Goal: Task Accomplishment & Management: Use online tool/utility

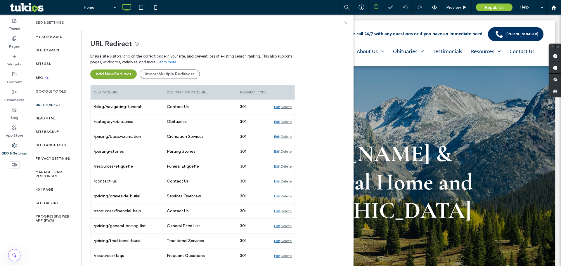
click at [114, 72] on button "Add New Redirect" at bounding box center [113, 74] width 46 height 9
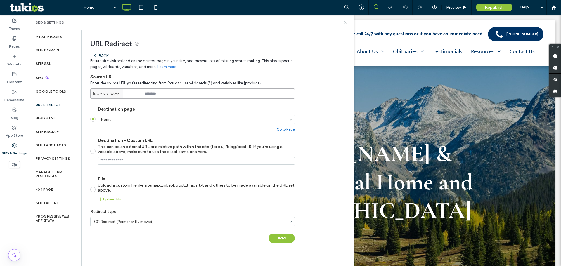
click at [170, 92] on input at bounding box center [192, 94] width 205 height 10
type input "******"
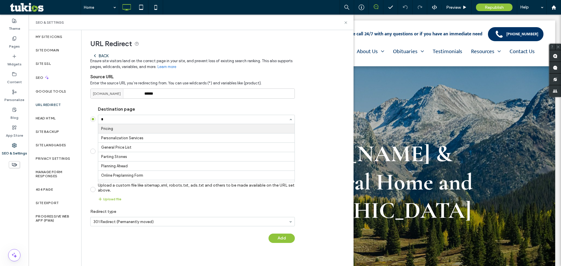
type input "**"
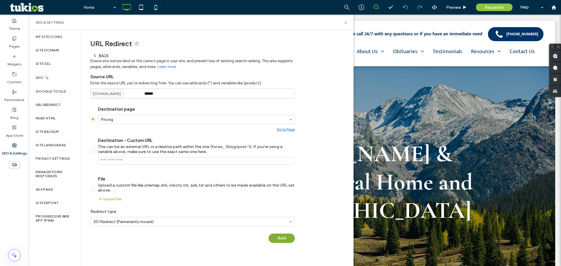
click at [286, 237] on button "Add" at bounding box center [282, 238] width 26 height 9
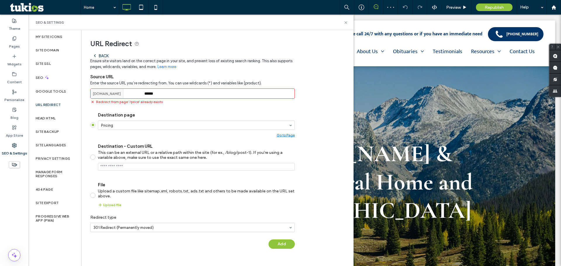
click at [103, 57] on div "Back" at bounding box center [101, 56] width 16 height 5
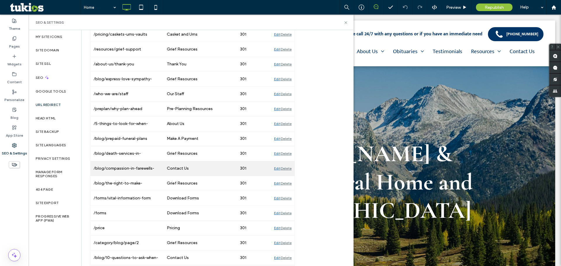
scroll to position [684, 0]
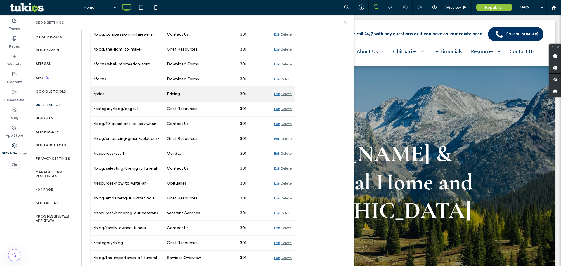
click at [276, 94] on div "Edit" at bounding box center [277, 94] width 6 height 15
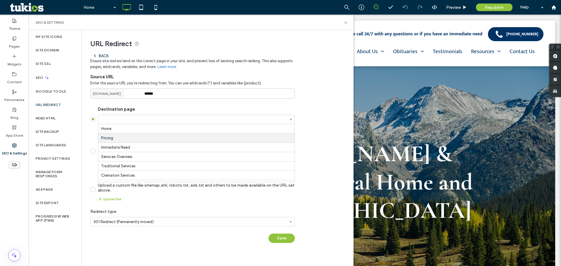
scroll to position [9, 0]
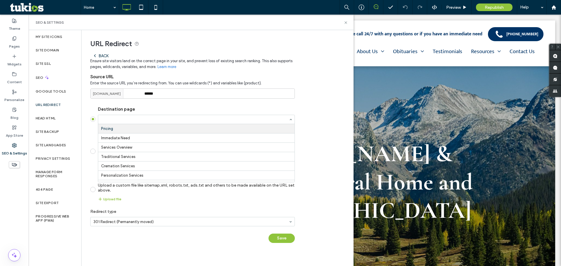
click at [223, 117] on div at bounding box center [196, 119] width 196 height 9
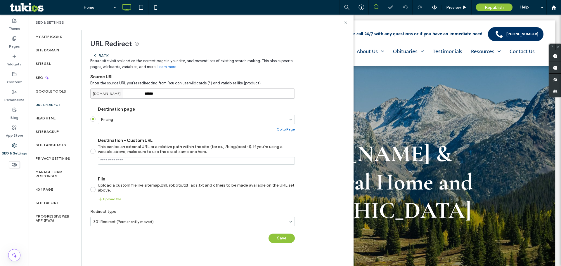
click at [226, 108] on label "Destination page" at bounding box center [196, 109] width 197 height 5
click at [482, 8] on div "Republish" at bounding box center [494, 8] width 37 height 8
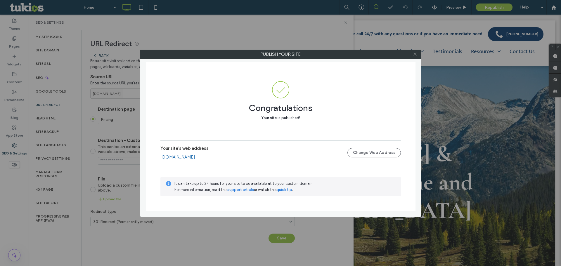
click at [415, 55] on icon at bounding box center [415, 54] width 4 height 4
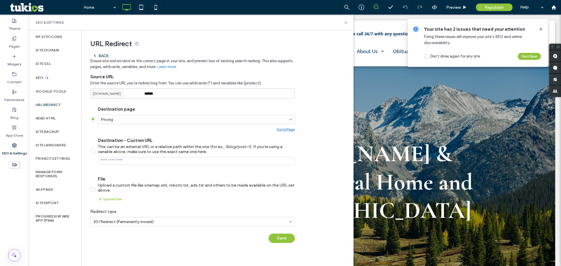
click at [102, 55] on div "Back" at bounding box center [101, 56] width 16 height 5
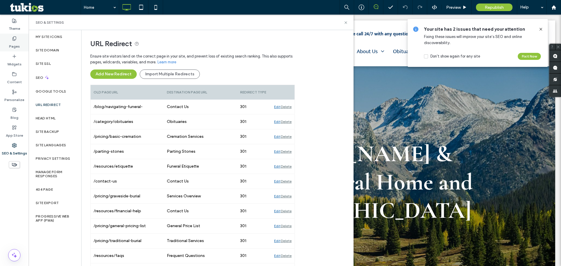
click at [14, 47] on label "Pages" at bounding box center [14, 45] width 11 height 8
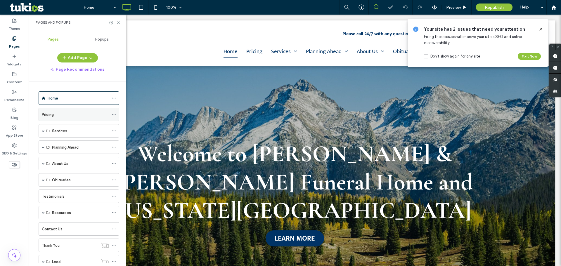
click at [114, 114] on icon at bounding box center [114, 115] width 4 height 4
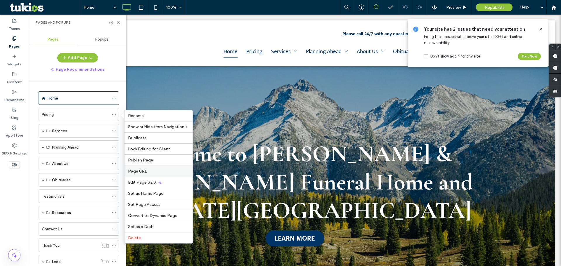
click at [159, 173] on label "Page URL" at bounding box center [158, 171] width 61 height 5
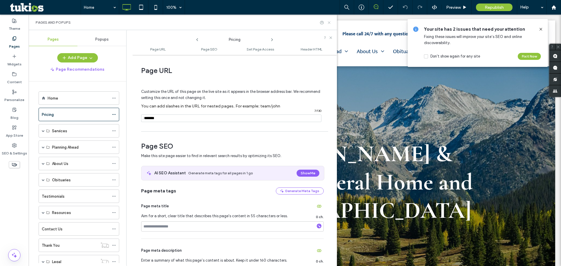
click at [329, 24] on icon at bounding box center [329, 22] width 4 height 4
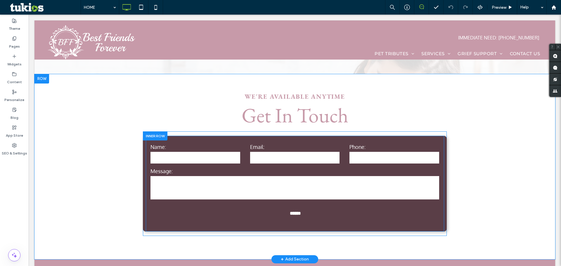
scroll to position [994, 0]
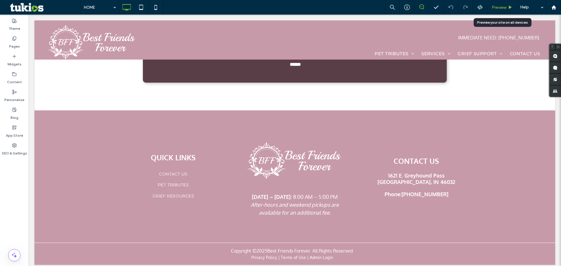
click at [499, 7] on span "Preview" at bounding box center [499, 7] width 15 height 5
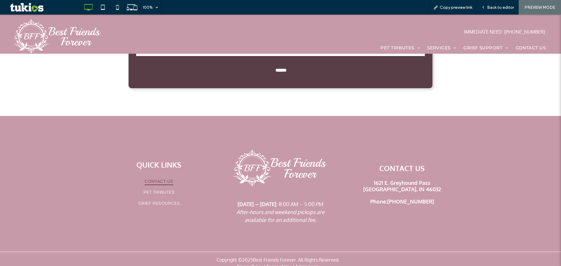
scroll to position [999, 0]
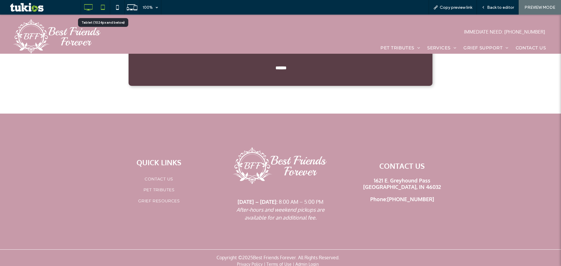
click at [104, 7] on icon at bounding box center [103, 7] width 12 height 12
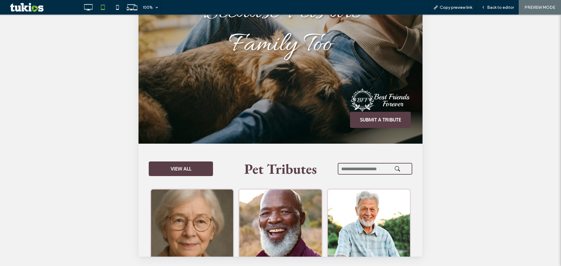
scroll to position [0, 0]
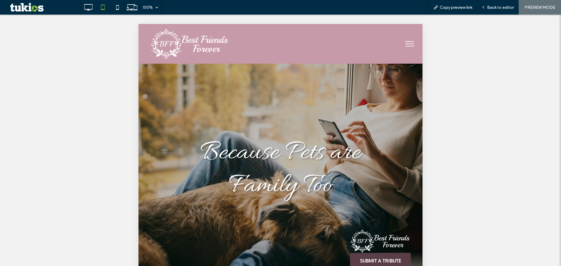
click at [402, 37] on button "menu" at bounding box center [409, 43] width 15 height 15
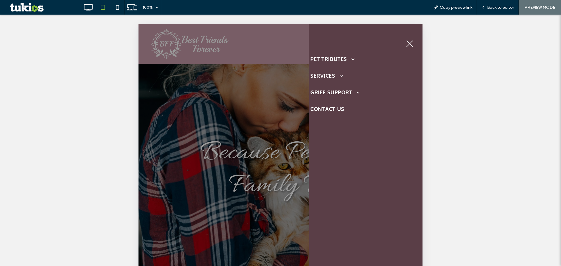
click at [409, 46] on button "menu" at bounding box center [409, 43] width 15 height 15
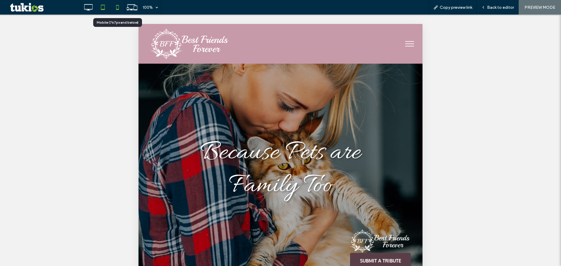
click at [114, 6] on icon at bounding box center [118, 7] width 12 height 12
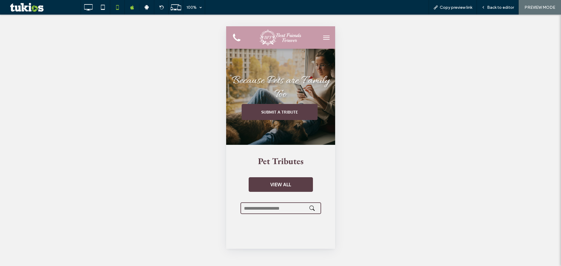
click at [323, 37] on span "menu" at bounding box center [326, 37] width 6 height 1
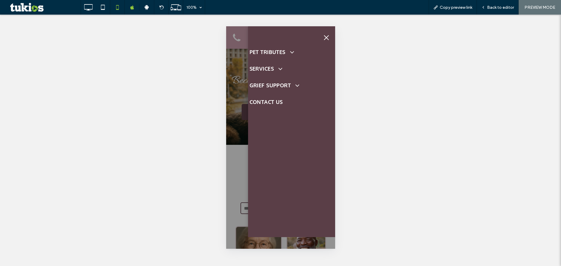
click at [326, 37] on span "menu" at bounding box center [326, 37] width 5 height 5
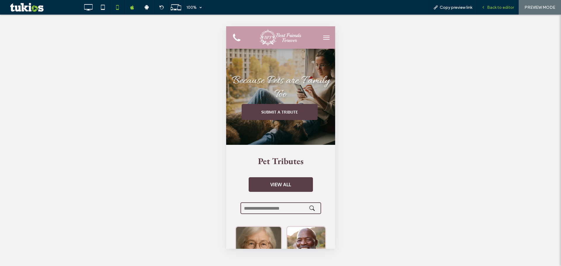
click at [499, 6] on span "Back to editor" at bounding box center [500, 7] width 27 height 5
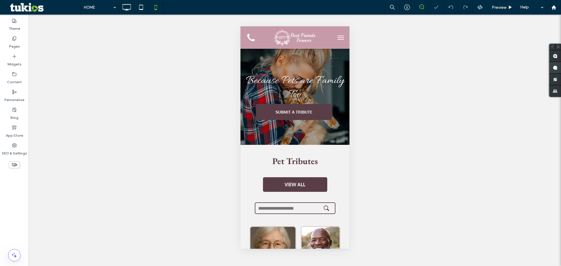
click at [553, 70] on use at bounding box center [555, 67] width 5 height 5
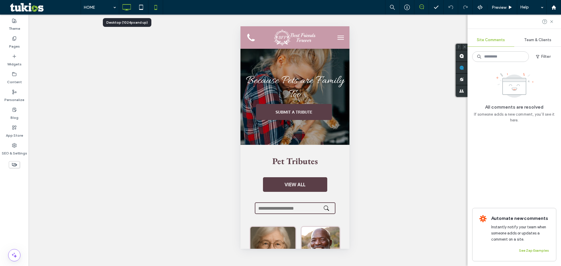
click at [127, 7] on icon at bounding box center [127, 7] width 12 height 12
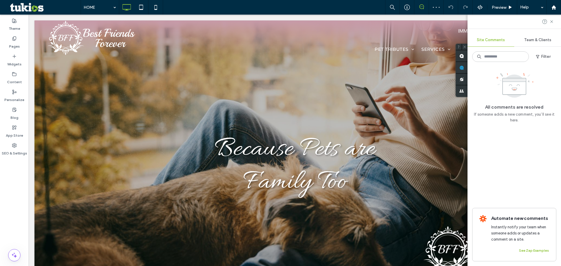
click at [421, 8] on icon at bounding box center [422, 6] width 5 height 5
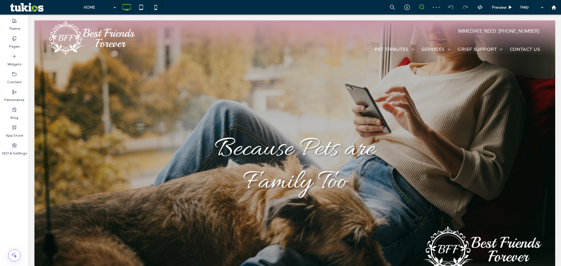
click at [421, 8] on icon at bounding box center [422, 6] width 5 height 5
click at [557, 56] on use at bounding box center [555, 56] width 5 height 5
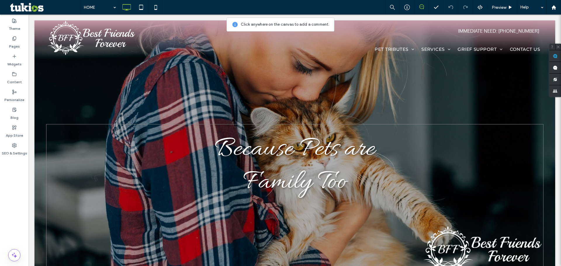
click at [157, 136] on div "Because Pets are Family Too Click To Paste SUBMIT A TRIBUTE Click To Paste Clic…" at bounding box center [295, 206] width 498 height 165
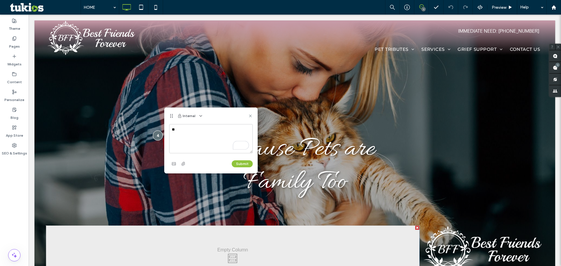
type textarea "*"
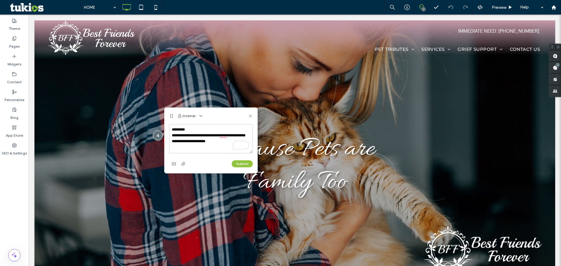
click at [245, 136] on textarea "**********" at bounding box center [211, 138] width 84 height 29
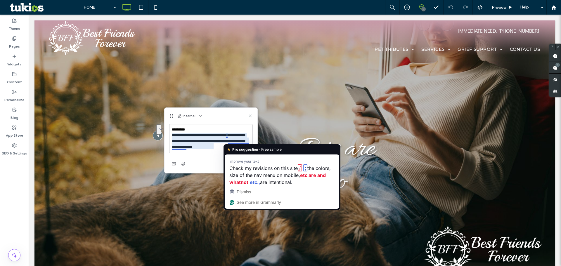
drag, startPoint x: 193, startPoint y: 149, endPoint x: 234, endPoint y: 142, distance: 42.3
click at [234, 142] on textarea "**********" at bounding box center [211, 138] width 84 height 29
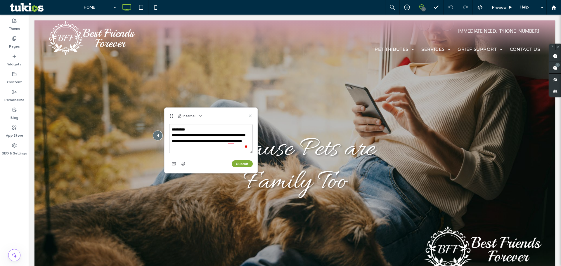
type textarea "**********"
click at [244, 162] on button "Submit" at bounding box center [242, 164] width 21 height 7
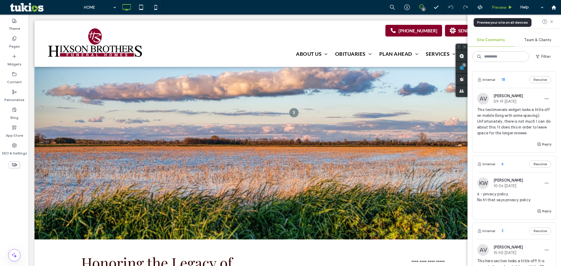
click at [508, 4] on div "Preview" at bounding box center [503, 7] width 30 height 15
click at [501, 10] on div "Preview" at bounding box center [503, 7] width 30 height 15
click at [505, 4] on div "Preview" at bounding box center [503, 7] width 30 height 15
click at [504, 4] on div "Preview" at bounding box center [503, 7] width 30 height 15
click at [498, 6] on span "Preview" at bounding box center [499, 7] width 15 height 5
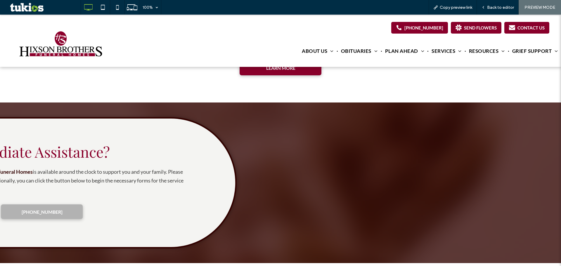
scroll to position [702, 0]
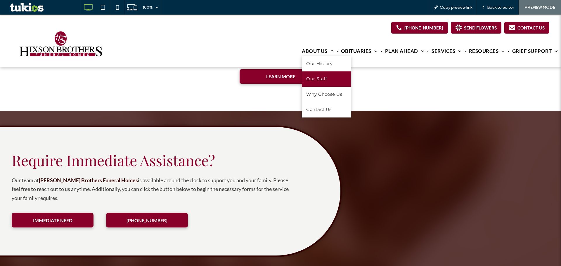
click at [326, 80] on link "Our Staff" at bounding box center [326, 79] width 49 height 15
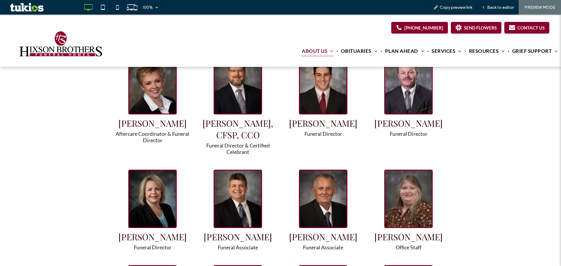
scroll to position [429, 0]
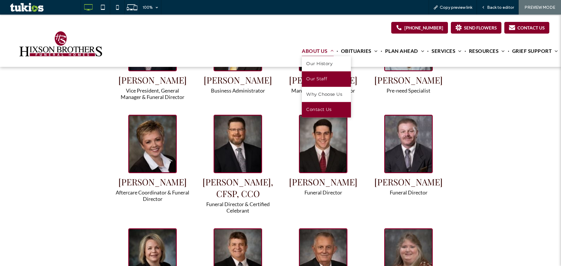
click at [320, 103] on link "Contact Us" at bounding box center [326, 109] width 49 height 15
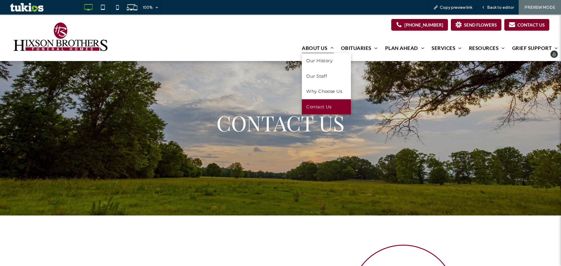
click at [325, 108] on span "Contact Us" at bounding box center [318, 107] width 25 height 7
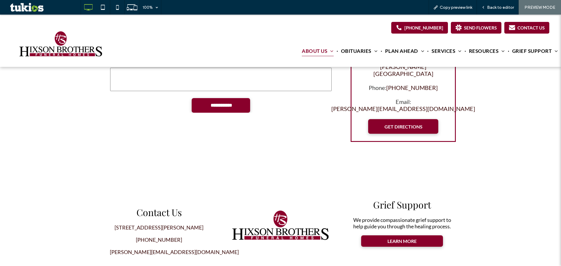
scroll to position [272, 0]
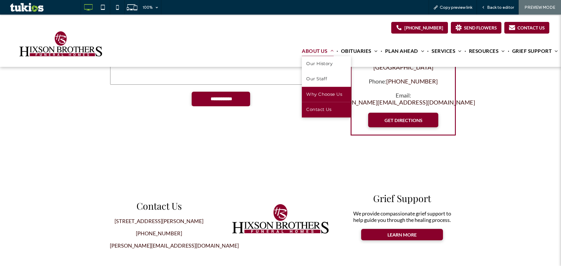
click at [327, 95] on span "Why Choose Us" at bounding box center [324, 94] width 36 height 7
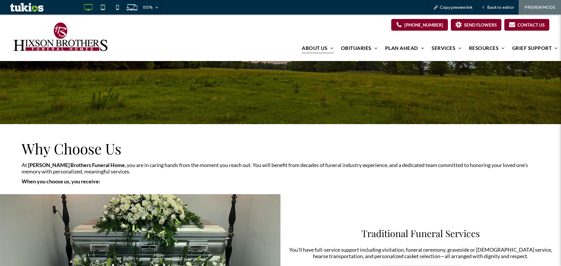
scroll to position [156, 0]
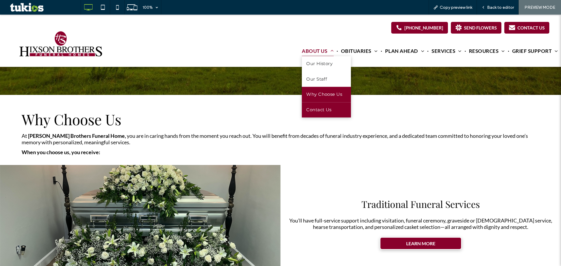
click at [325, 107] on span "Contact Us" at bounding box center [318, 110] width 25 height 7
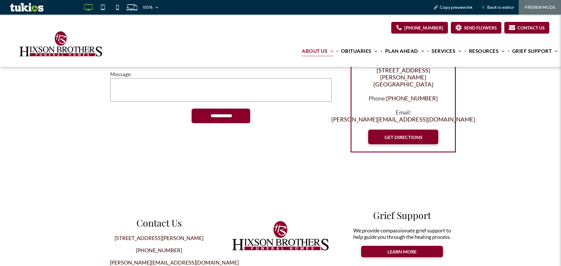
scroll to position [194, 0]
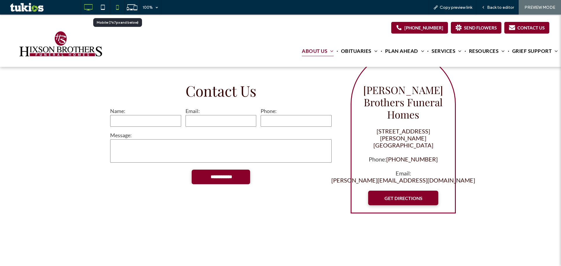
click at [115, 8] on icon at bounding box center [118, 7] width 12 height 12
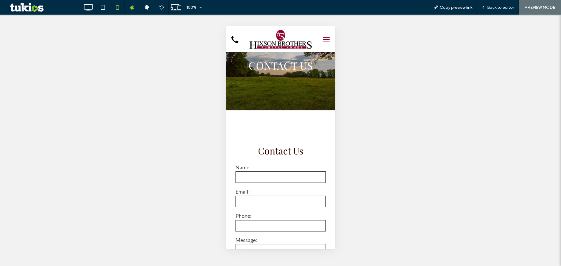
scroll to position [39, 0]
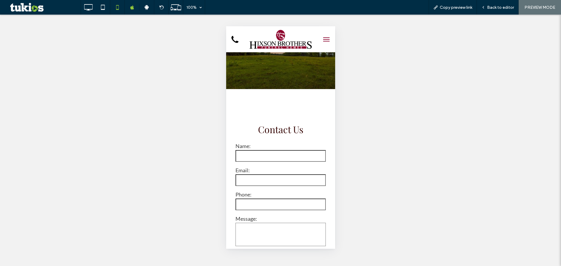
click at [280, 106] on div "**********" at bounding box center [280, 266] width 109 height 354
click at [503, 11] on div "Back to editor" at bounding box center [498, 7] width 42 height 15
click at [90, 8] on icon at bounding box center [88, 7] width 12 height 12
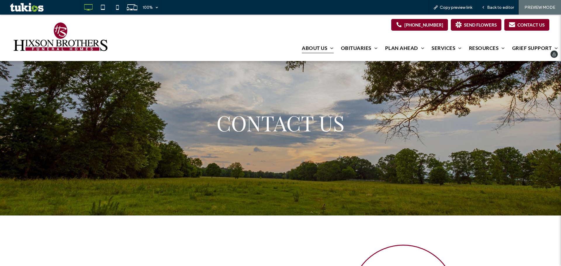
scroll to position [0, 0]
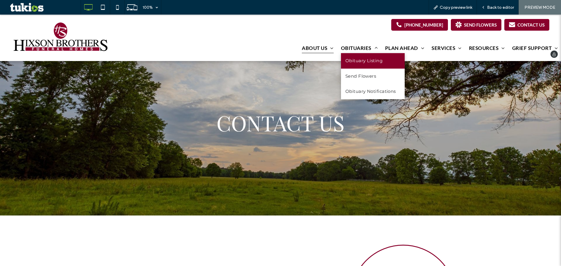
click at [354, 63] on span "Obituary Listing" at bounding box center [364, 61] width 37 height 7
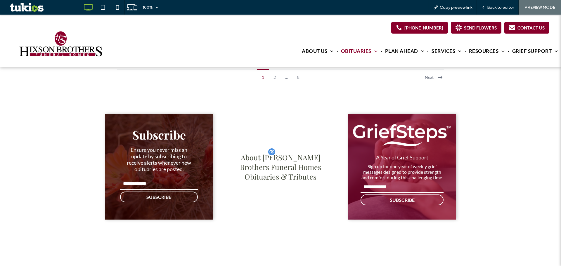
scroll to position [1558, 0]
click at [279, 164] on span "Hixson Brothers Funeral Homes" at bounding box center [280, 162] width 81 height 19
click at [491, 8] on span "Back to editor" at bounding box center [500, 7] width 27 height 5
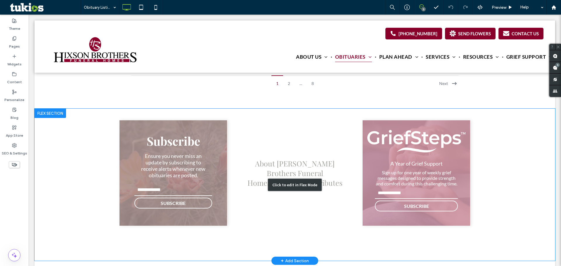
click at [300, 165] on div "Click to edit in Flex Mode" at bounding box center [295, 185] width 521 height 152
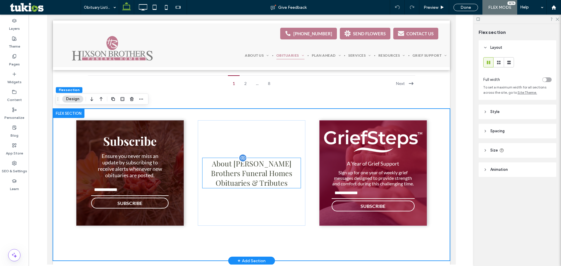
click at [246, 165] on span "Hixson Brothers Funeral Homes" at bounding box center [251, 168] width 81 height 19
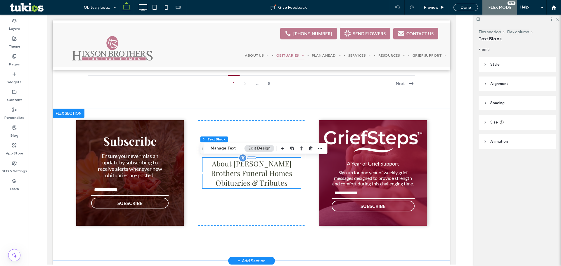
click at [228, 167] on span "About" at bounding box center [222, 164] width 20 height 10
click at [228, 167] on div "About Hixson Brothers Funeral Homes Obituaries & Tributes" at bounding box center [252, 173] width 108 height 106
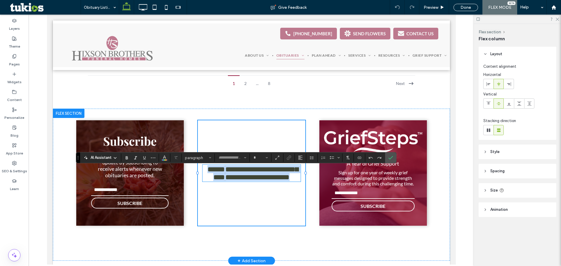
type input "**********"
type input "**"
click at [225, 167] on span "*****" at bounding box center [216, 169] width 18 height 7
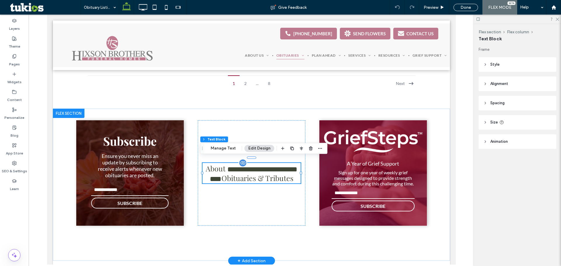
click at [227, 165] on span at bounding box center [226, 169] width 2 height 10
type input "**********"
type input "**"
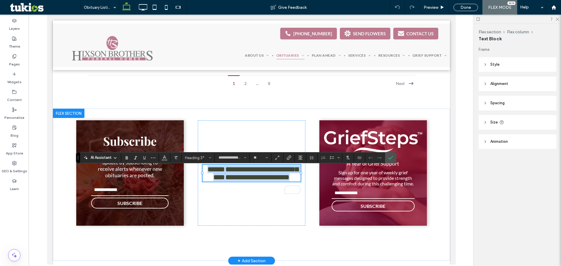
click at [225, 167] on span "*****" at bounding box center [216, 169] width 18 height 7
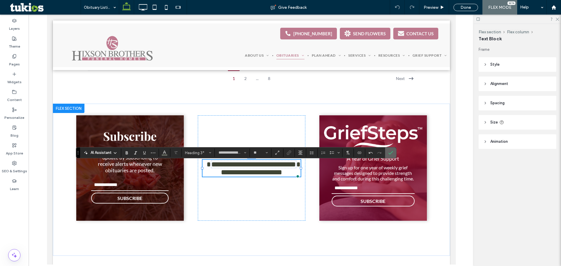
click at [390, 152] on icon "Confirm" at bounding box center [391, 153] width 5 height 5
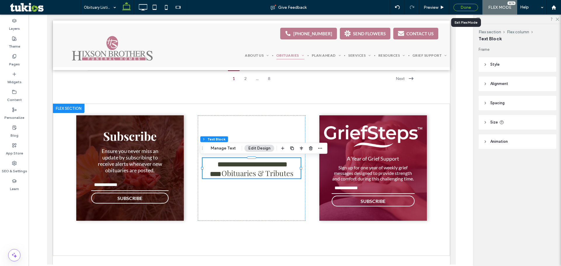
drag, startPoint x: 466, startPoint y: 8, endPoint x: 473, endPoint y: 68, distance: 60.3
click at [466, 8] on div "Done" at bounding box center [466, 7] width 25 height 7
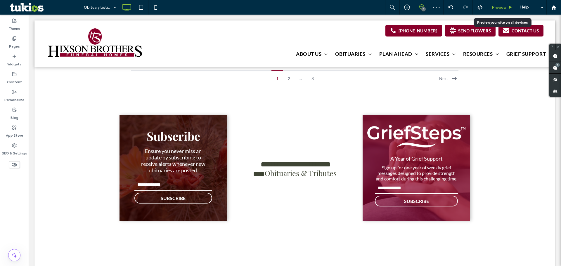
click at [505, 9] on span "Preview" at bounding box center [499, 7] width 15 height 5
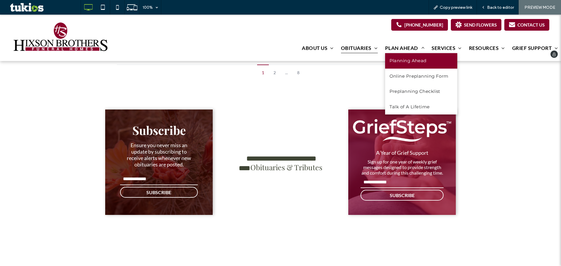
click at [412, 64] on span "Planning Ahead" at bounding box center [408, 61] width 37 height 7
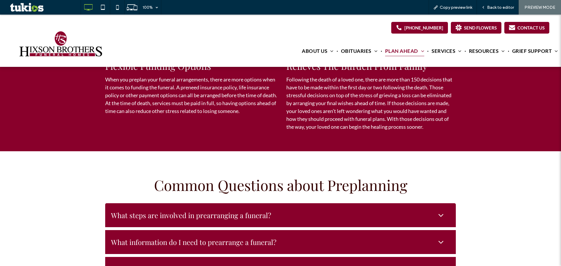
scroll to position [521, 0]
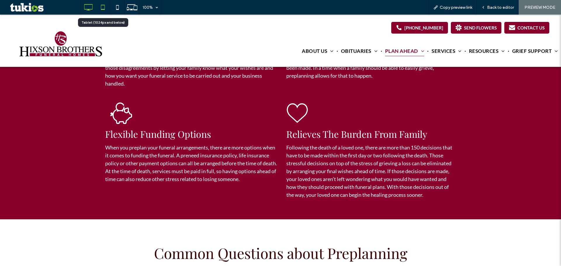
click at [105, 6] on icon at bounding box center [103, 7] width 12 height 12
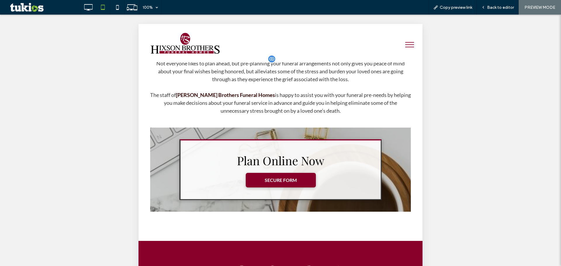
scroll to position [248, 0]
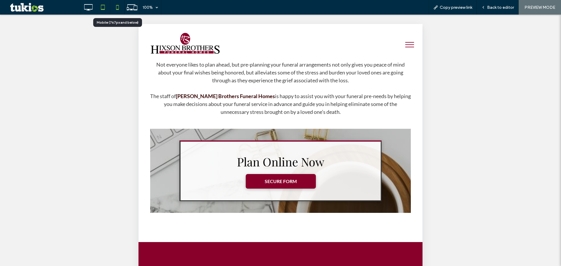
click at [117, 8] on icon at bounding box center [118, 7] width 12 height 12
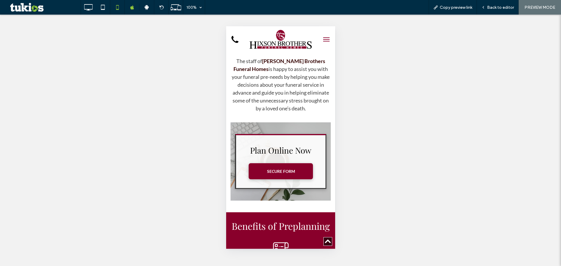
scroll to position [156, 0]
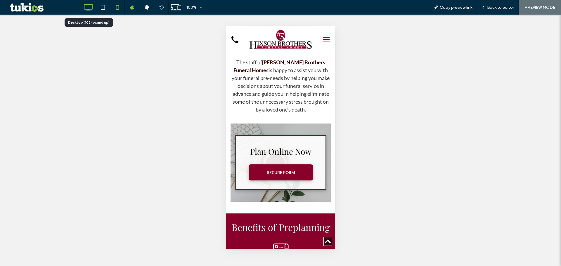
click at [91, 10] on icon at bounding box center [88, 7] width 12 height 12
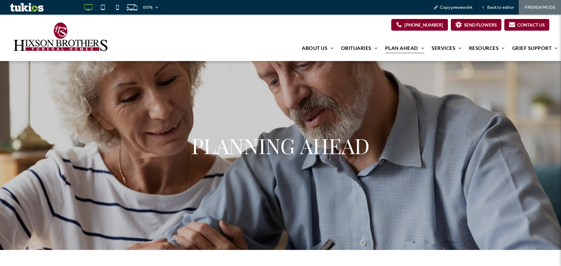
scroll to position [0, 0]
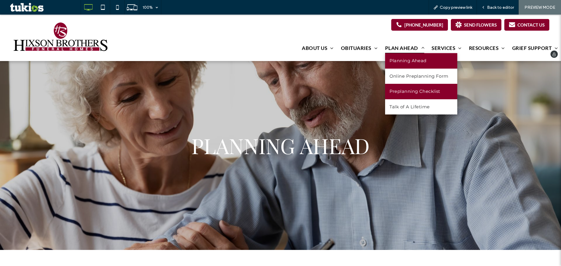
click at [424, 88] on link "Preplanning Checklist" at bounding box center [421, 91] width 72 height 15
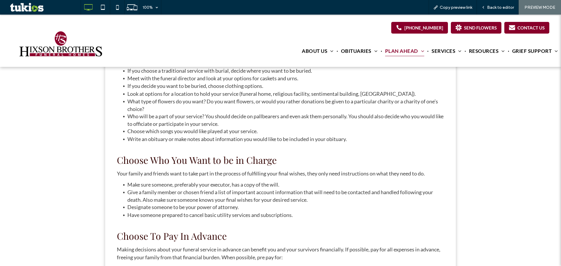
scroll to position [312, 0]
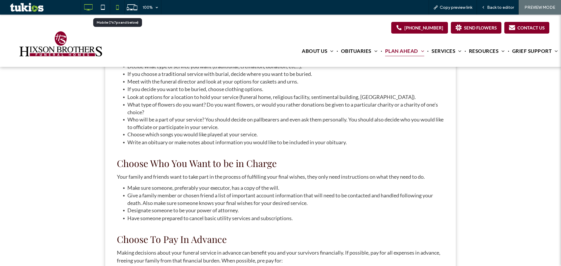
click at [116, 8] on icon at bounding box center [118, 7] width 12 height 12
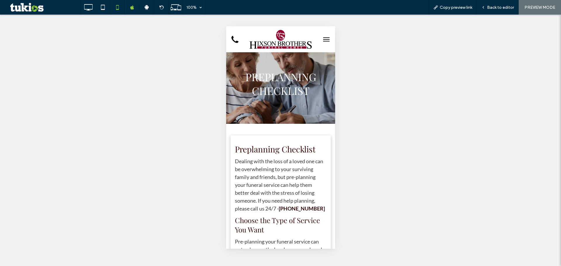
scroll to position [0, 0]
click at [277, 42] on img at bounding box center [280, 40] width 63 height 20
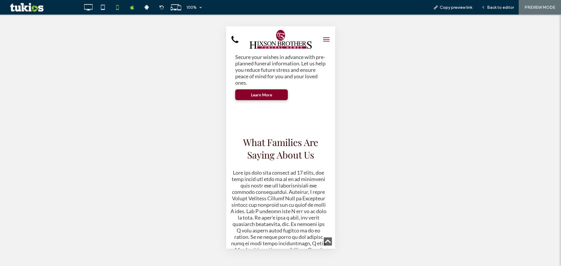
scroll to position [2417, 0]
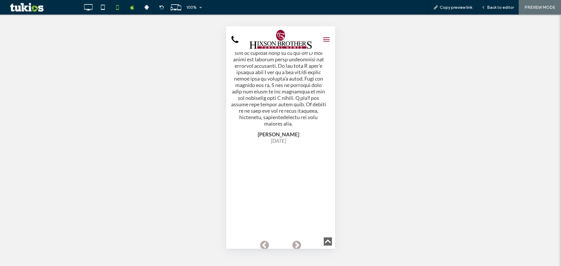
scroll to position [2690, 0]
click at [292, 239] on button "Next" at bounding box center [297, 245] width 12 height 12
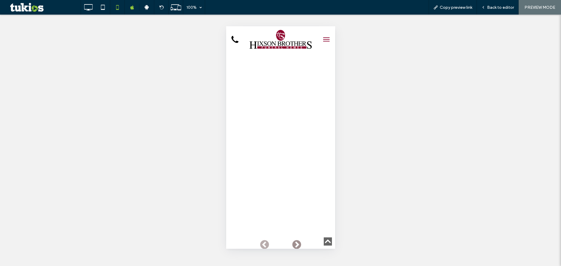
click at [292, 239] on button "Next" at bounding box center [297, 245] width 12 height 12
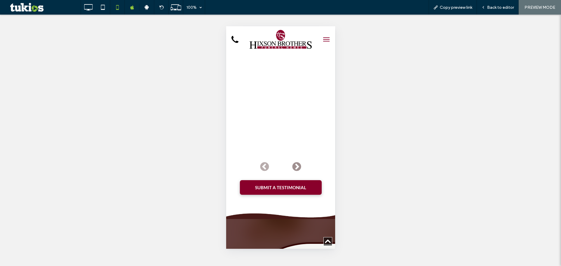
click at [292, 161] on button "Next" at bounding box center [297, 167] width 12 height 12
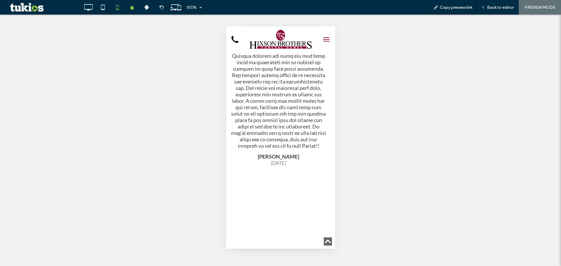
scroll to position [2651, 0]
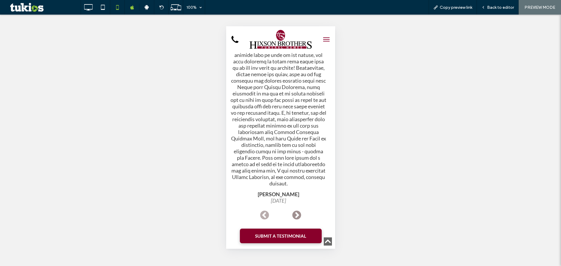
scroll to position [2729, 0]
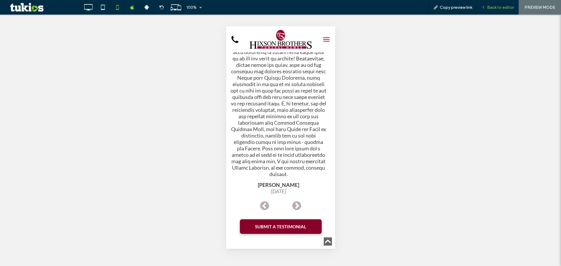
click at [502, 7] on span "Back to editor" at bounding box center [500, 7] width 27 height 5
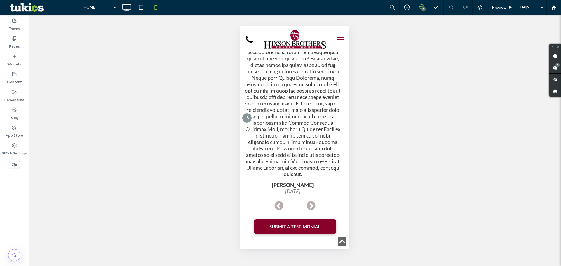
click at [424, 5] on icon at bounding box center [422, 6] width 5 height 5
click at [423, 6] on icon at bounding box center [422, 6] width 5 height 5
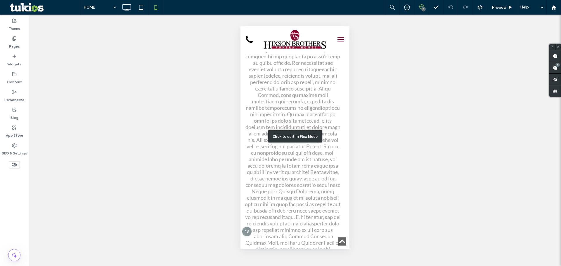
scroll to position [2612, 0]
click at [245, 230] on div at bounding box center [246, 235] width 11 height 11
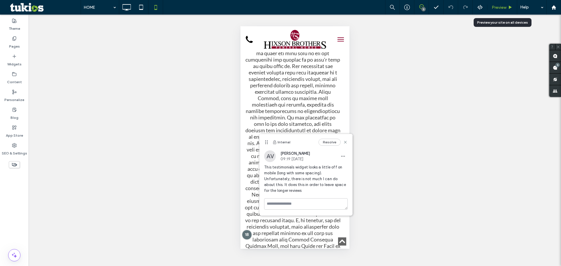
click at [503, 7] on span "Preview" at bounding box center [499, 7] width 15 height 5
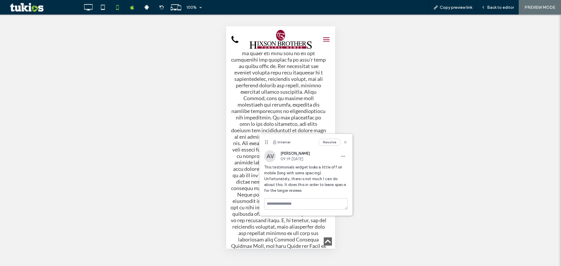
click at [323, 41] on span "menu" at bounding box center [326, 41] width 6 height 1
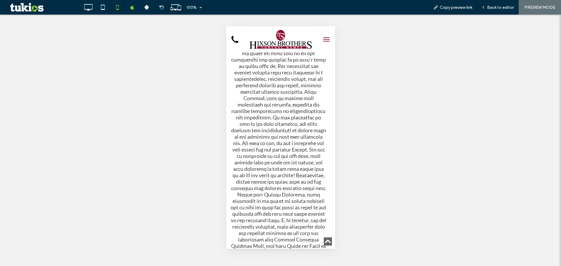
click at [324, 38] on span "menu" at bounding box center [326, 37] width 6 height 1
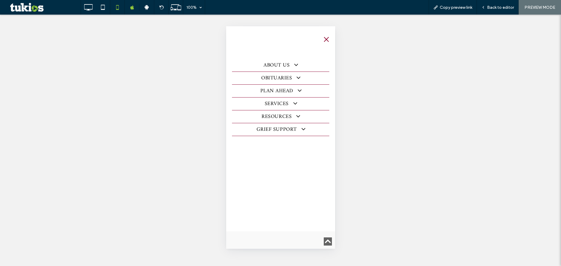
click at [284, 68] on span "ABOUT US" at bounding box center [280, 65] width 34 height 8
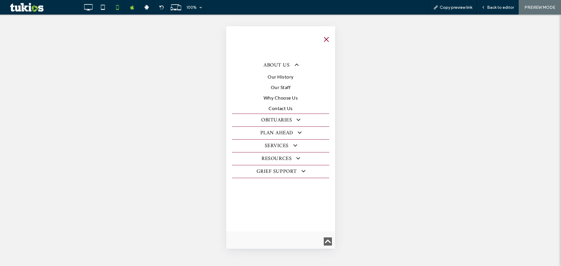
click at [302, 121] on link "OBITUARIES" at bounding box center [280, 120] width 97 height 13
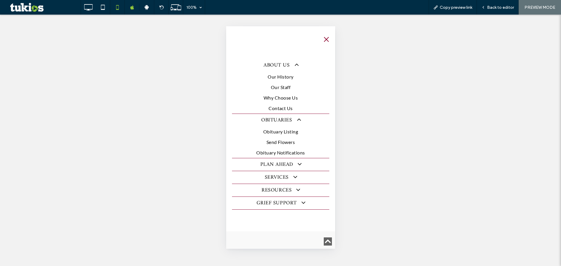
click at [296, 166] on span at bounding box center [297, 164] width 11 height 7
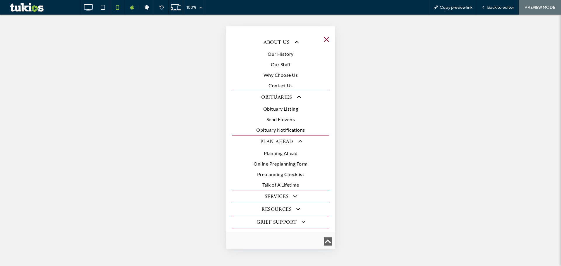
scroll to position [23, 0]
click at [288, 55] on span "Our History" at bounding box center [281, 53] width 26 height 7
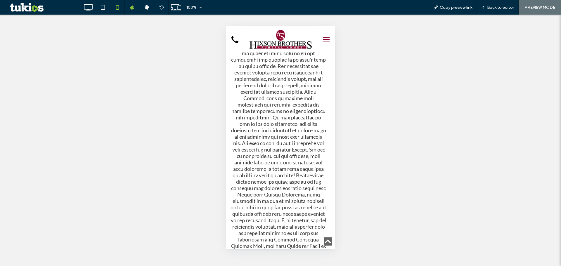
scroll to position [0, 0]
click at [87, 6] on icon at bounding box center [88, 7] width 12 height 12
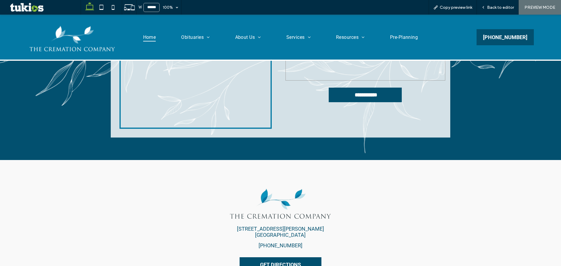
scroll to position [1140, 0]
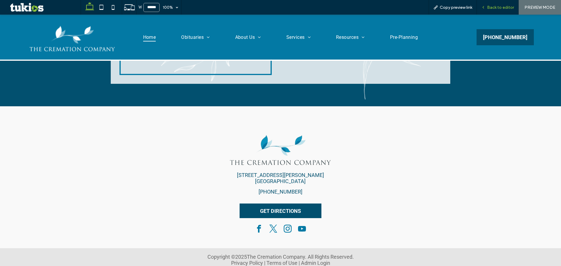
click at [486, 5] on icon at bounding box center [484, 7] width 4 height 4
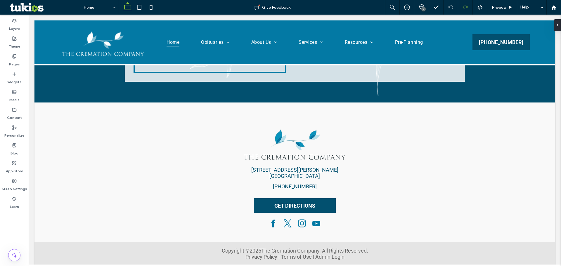
scroll to position [1135, 0]
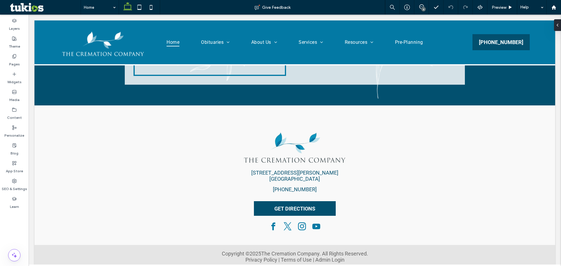
click at [422, 7] on div "6" at bounding box center [424, 9] width 4 height 4
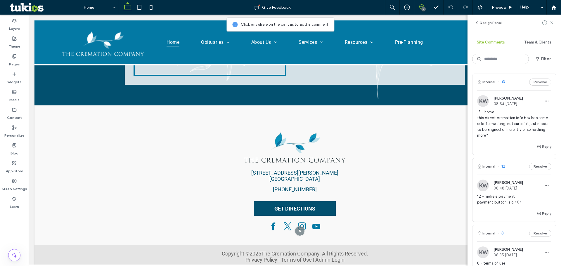
click at [507, 132] on span "13 - home this direct cremation info box has some odd formatting, not sure if i…" at bounding box center [514, 123] width 74 height 29
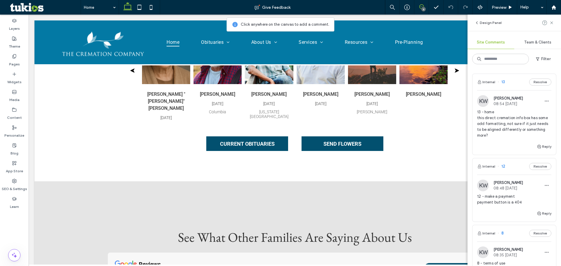
scroll to position [103, 0]
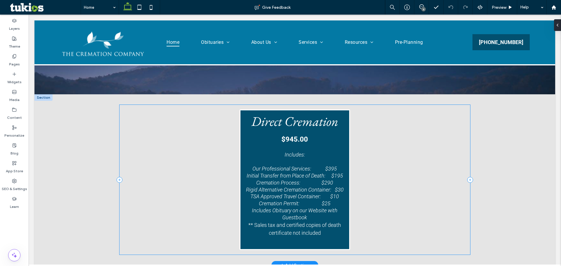
scroll to position [78, 0]
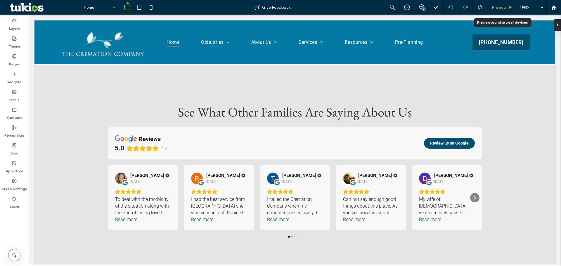
click at [503, 9] on span "Preview" at bounding box center [499, 7] width 15 height 5
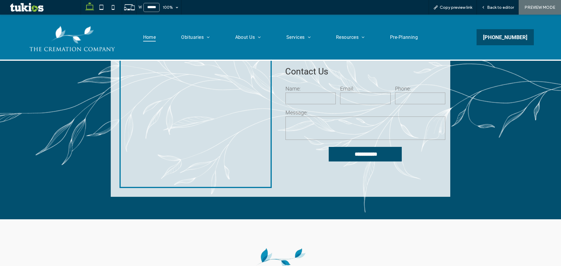
scroll to position [1140, 0]
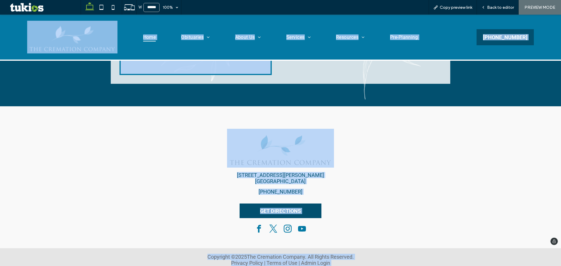
click at [221, 227] on div at bounding box center [169, 183] width 107 height 108
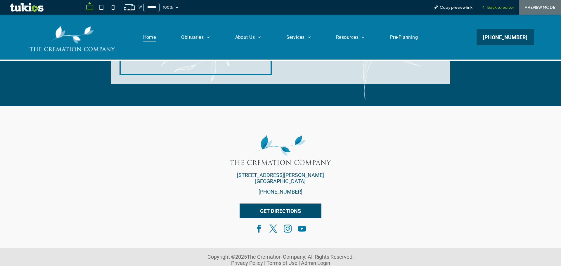
click at [492, 6] on span "Back to editor" at bounding box center [500, 7] width 27 height 5
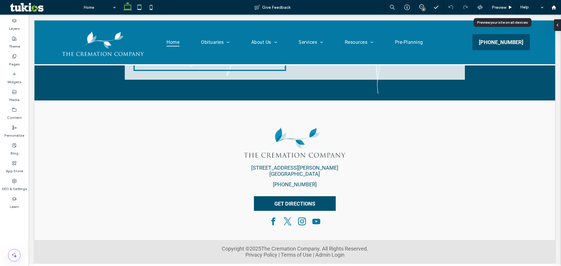
scroll to position [1135, 0]
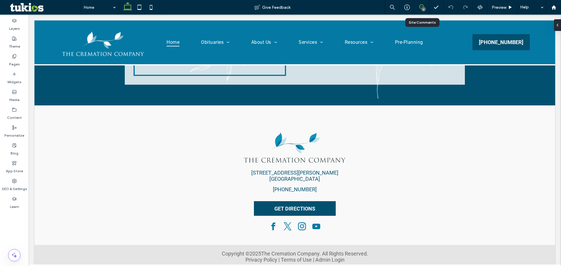
click at [425, 5] on span at bounding box center [422, 6] width 14 height 5
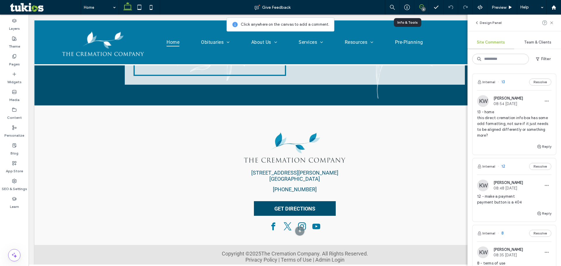
scroll to position [195, 0]
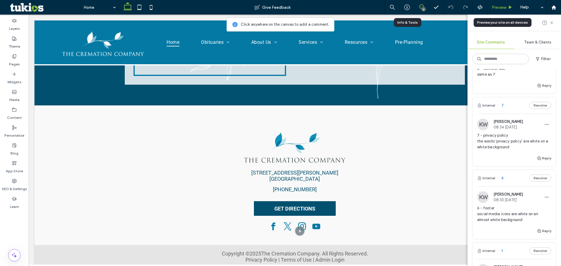
click at [505, 4] on div "Preview" at bounding box center [503, 7] width 30 height 15
click at [501, 8] on span "Preview" at bounding box center [499, 7] width 15 height 5
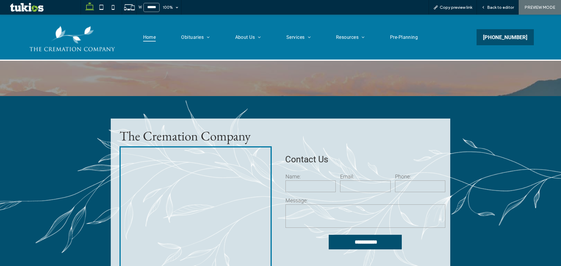
scroll to position [1140, 0]
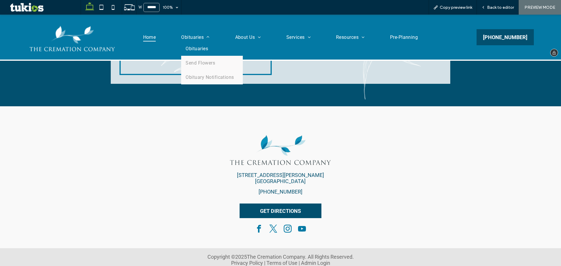
click at [194, 47] on span "Obituaries" at bounding box center [197, 49] width 23 height 6
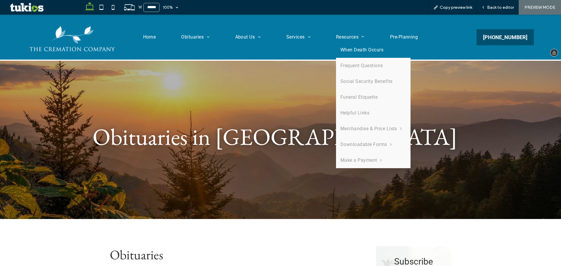
click at [378, 52] on span "When Death Occurs" at bounding box center [362, 49] width 43 height 7
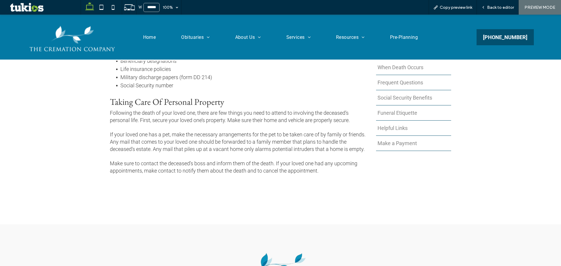
scroll to position [492, 0]
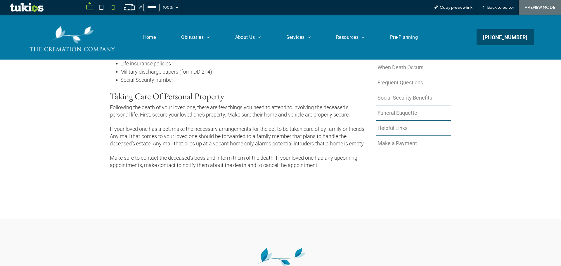
click at [115, 6] on use at bounding box center [113, 7] width 3 height 5
type input "*****"
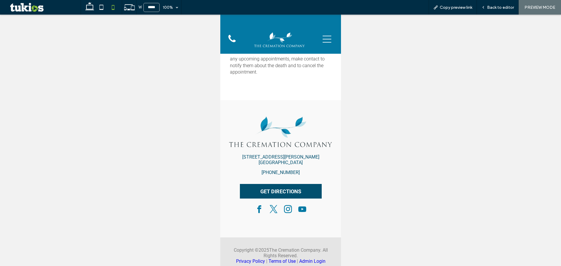
scroll to position [739, 0]
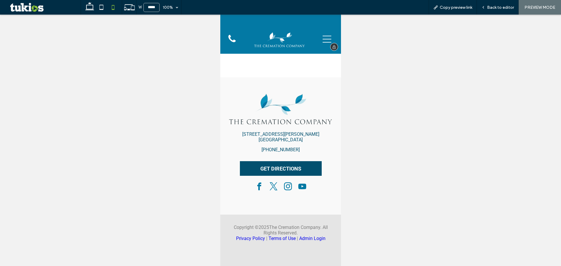
click at [323, 36] on icon at bounding box center [327, 39] width 9 height 7
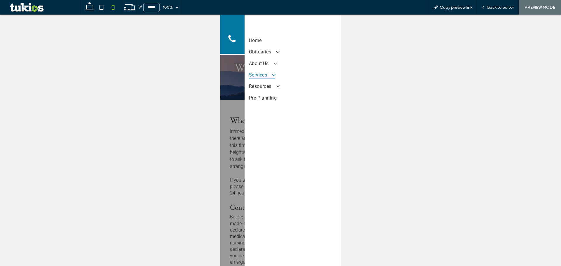
click at [271, 75] on span at bounding box center [271, 75] width 10 height 6
click at [268, 61] on span "About Us" at bounding box center [262, 58] width 27 height 8
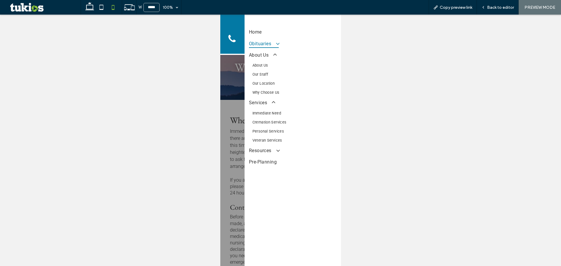
click at [275, 45] on span at bounding box center [275, 43] width 10 height 6
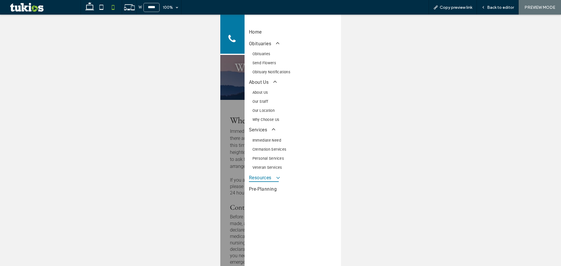
click at [275, 177] on span at bounding box center [275, 178] width 10 height 6
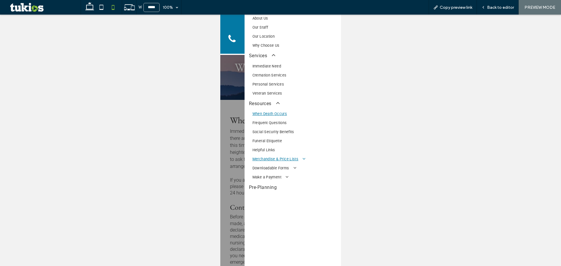
scroll to position [78, 0]
